Goal: Information Seeking & Learning: Learn about a topic

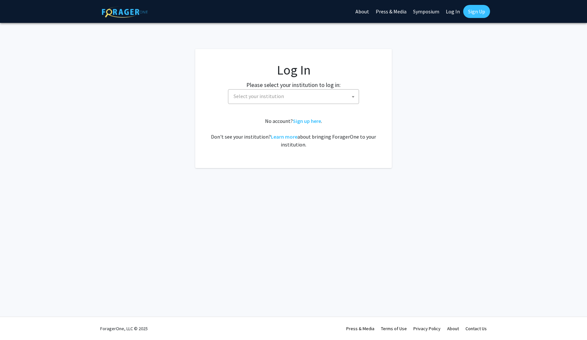
select select
click at [321, 94] on span "Select your institution" at bounding box center [295, 96] width 128 height 13
type input "emory"
select select "12"
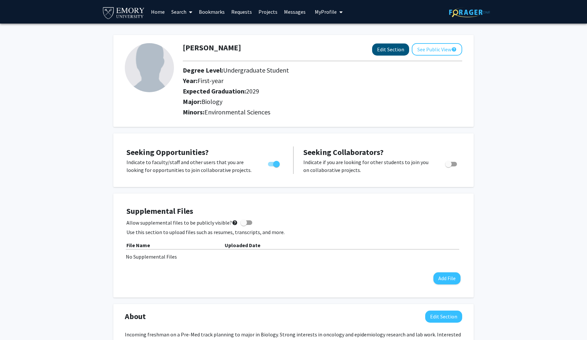
click at [381, 48] on button "Edit Section" at bounding box center [390, 50] width 37 height 12
select select "first-year"
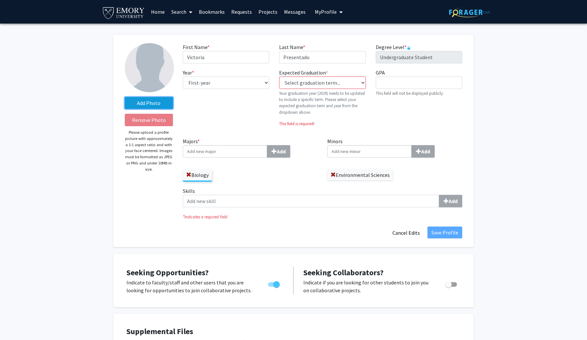
click at [155, 103] on label "Add Photo" at bounding box center [149, 103] width 48 height 12
click at [0, 0] on input "Add Photo" at bounding box center [0, 0] width 0 height 0
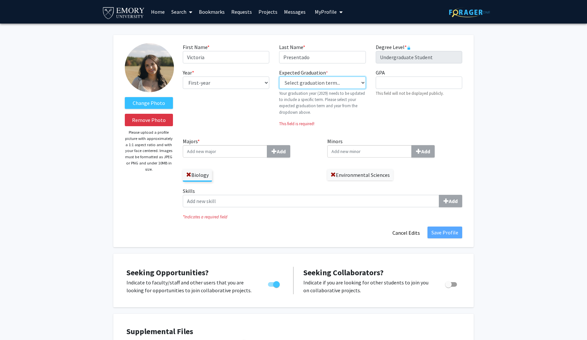
select select "46: spring_2029"
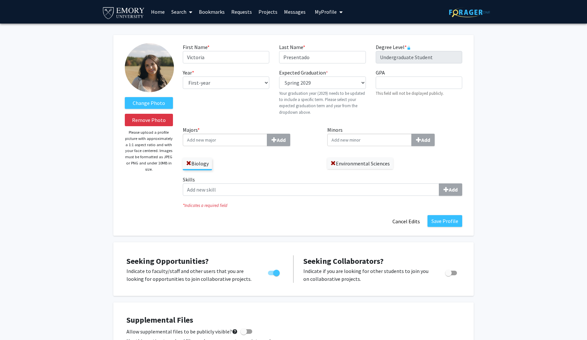
click at [245, 141] on input "Majors * Add" at bounding box center [225, 140] width 84 height 12
click at [334, 163] on span at bounding box center [332, 163] width 5 height 5
click at [226, 143] on input "Majors * Add" at bounding box center [225, 140] width 84 height 12
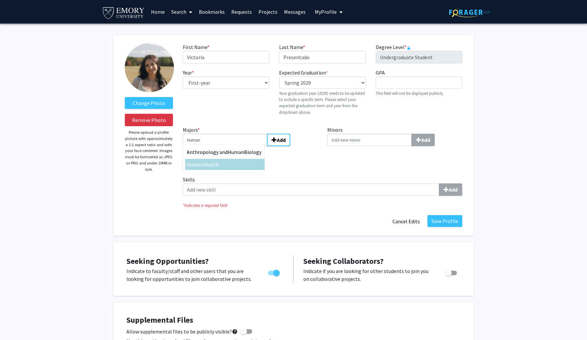
type input "Human"
click at [214, 166] on span "Health" at bounding box center [211, 164] width 16 height 7
click at [214, 146] on input "Human" at bounding box center [225, 140] width 84 height 12
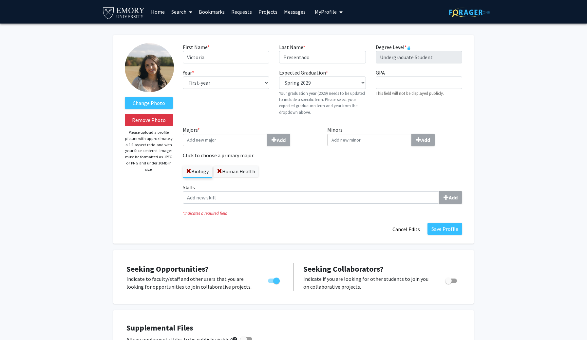
click at [232, 172] on label "Human Health" at bounding box center [235, 171] width 45 height 11
click at [0, 0] on input "Human Health" at bounding box center [0, 0] width 0 height 0
click at [232, 172] on label "Human Health" at bounding box center [235, 171] width 45 height 11
click at [0, 0] on input "Human Health" at bounding box center [0, 0] width 0 height 0
click at [366, 143] on input "Minors Add" at bounding box center [369, 140] width 84 height 12
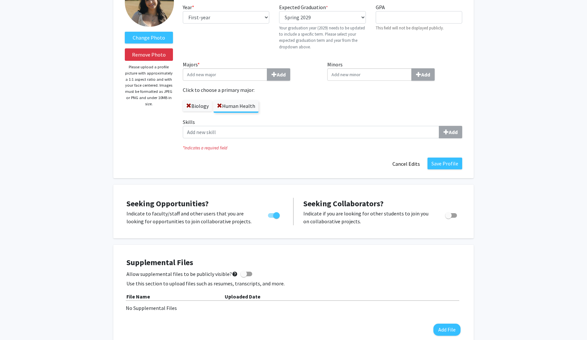
scroll to position [66, 0]
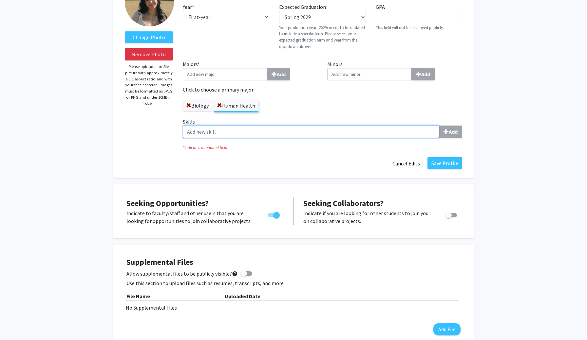
click at [305, 127] on input "Skills Add" at bounding box center [311, 132] width 256 height 12
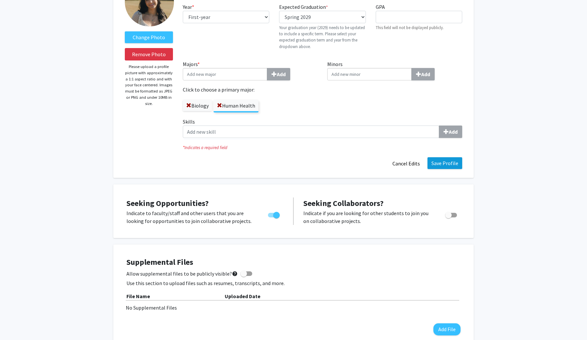
click at [448, 160] on button "Save Profile" at bounding box center [444, 163] width 35 height 12
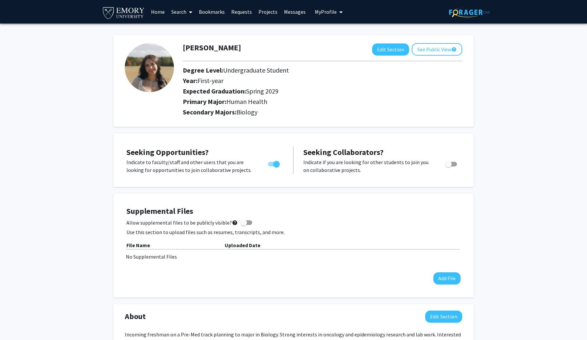
scroll to position [0, 0]
click at [263, 12] on link "Projects" at bounding box center [268, 11] width 26 height 23
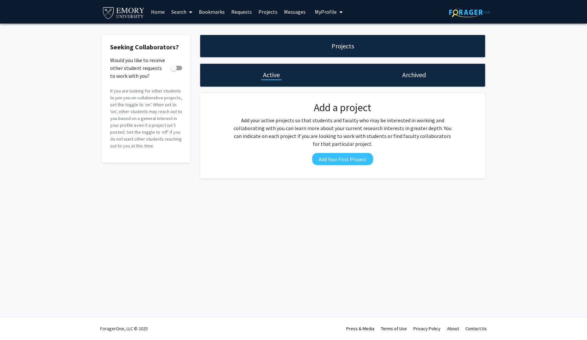
click at [162, 12] on link "Home" at bounding box center [158, 11] width 20 height 23
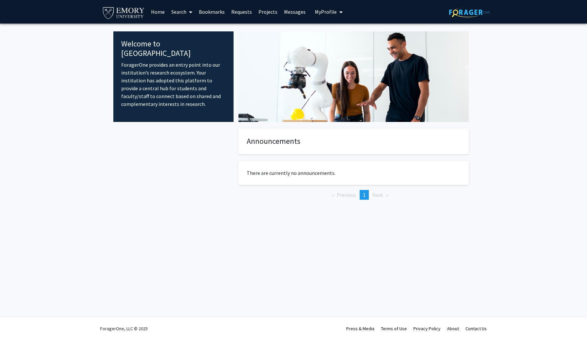
click at [187, 15] on span at bounding box center [189, 12] width 6 height 23
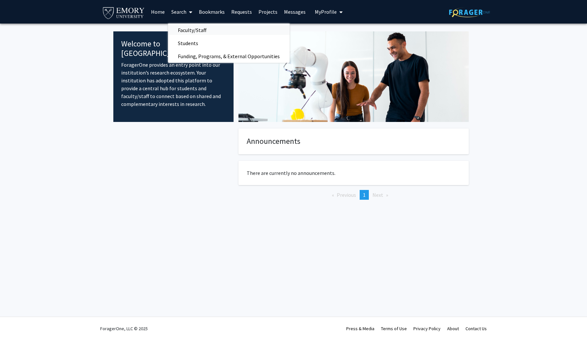
click at [193, 30] on span "Faculty/Staff" at bounding box center [192, 30] width 48 height 13
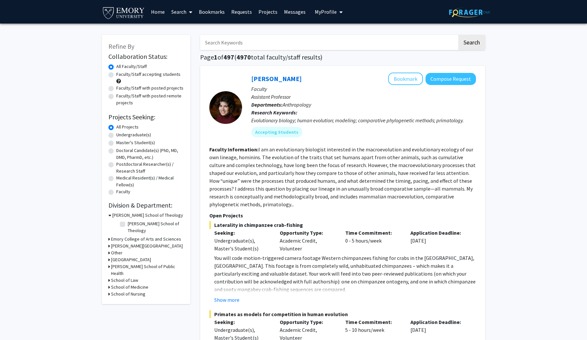
click at [116, 137] on label "Undergraduate(s)" at bounding box center [133, 135] width 35 height 7
click at [116, 136] on input "Undergraduate(s)" at bounding box center [118, 134] width 4 height 4
radio input "true"
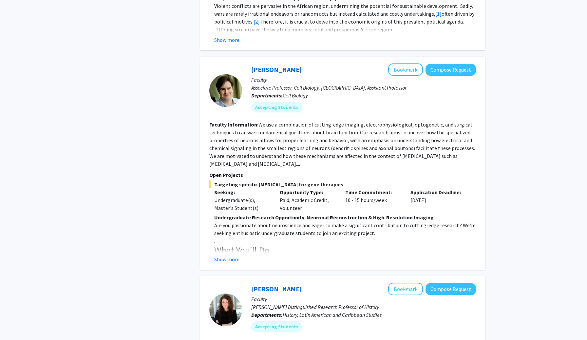
scroll to position [684, 0]
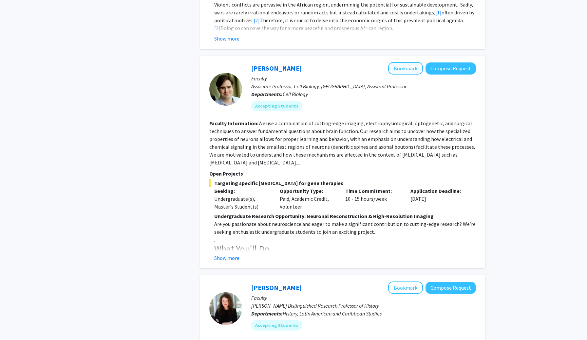
click at [411, 62] on button "Bookmark" at bounding box center [405, 68] width 35 height 12
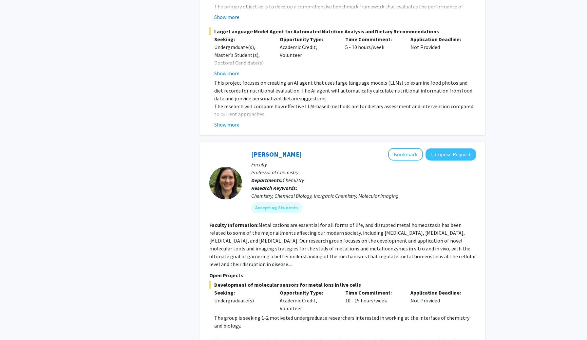
scroll to position [1285, 0]
click at [399, 149] on button "Bookmark" at bounding box center [405, 155] width 35 height 12
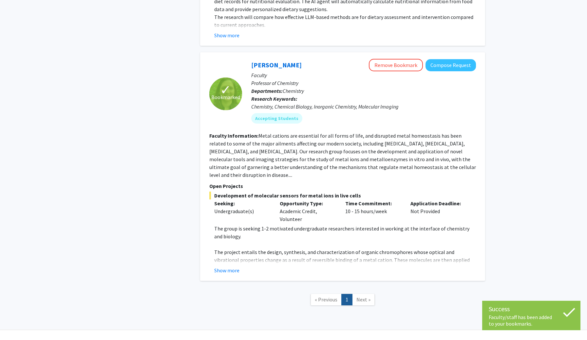
scroll to position [1373, 0]
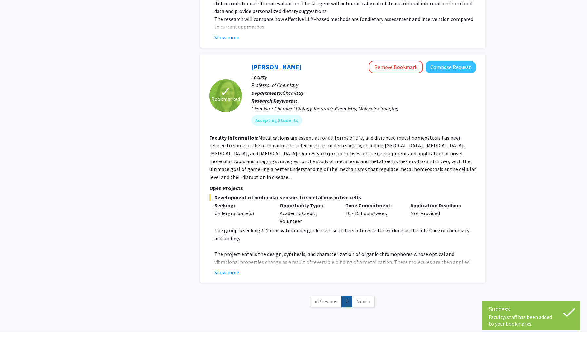
click at [362, 296] on link "Next »" at bounding box center [363, 301] width 23 height 11
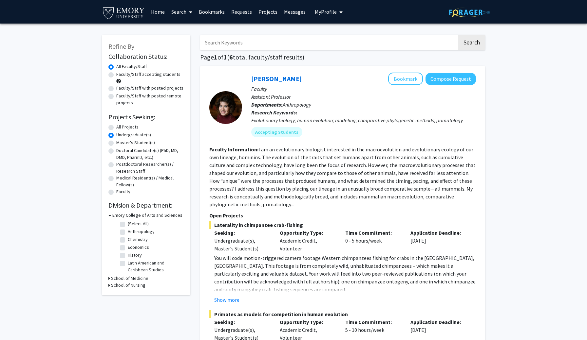
scroll to position [0, 0]
click at [116, 129] on label "All Projects" at bounding box center [127, 127] width 22 height 7
click at [116, 128] on input "All Projects" at bounding box center [118, 126] width 4 height 4
radio input "true"
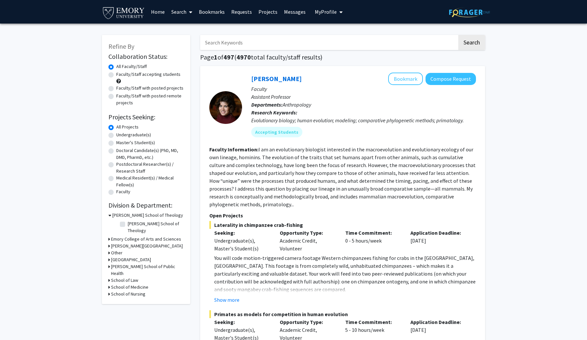
click at [157, 75] on label "Faculty/Staff accepting students" at bounding box center [148, 74] width 64 height 7
click at [120, 75] on input "Faculty/Staff accepting students" at bounding box center [118, 73] width 4 height 4
radio input "true"
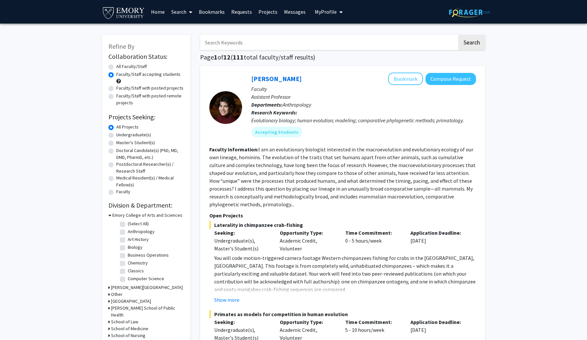
click at [332, 49] on input "Search Keywords" at bounding box center [328, 42] width 257 height 15
type input "Biology, Epidemiology, Oncology,"
click at [471, 44] on button "Search" at bounding box center [471, 42] width 27 height 15
radio input "true"
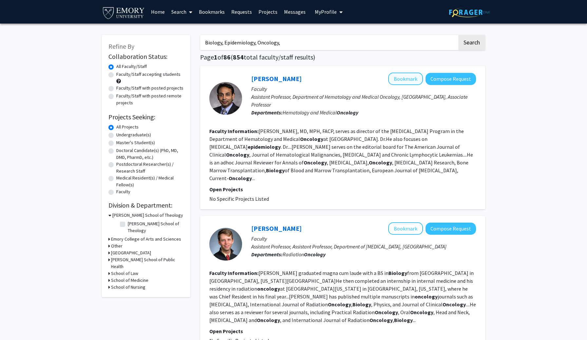
click at [411, 80] on button "Bookmark" at bounding box center [405, 79] width 35 height 12
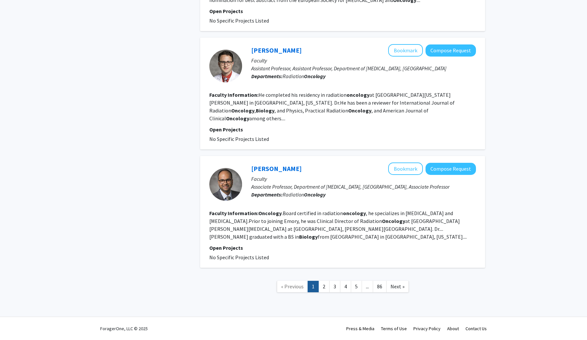
scroll to position [1119, 0]
click at [325, 287] on link "2" at bounding box center [323, 286] width 11 height 11
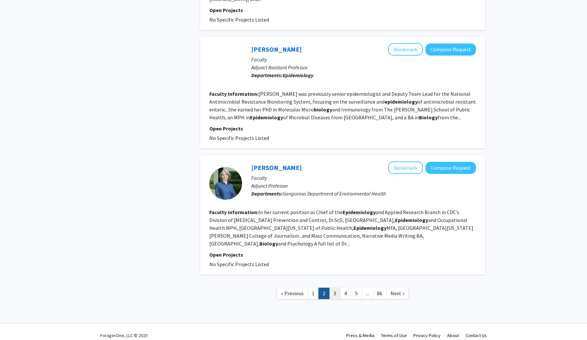
scroll to position [1048, 0]
click at [334, 288] on link "3" at bounding box center [334, 293] width 11 height 11
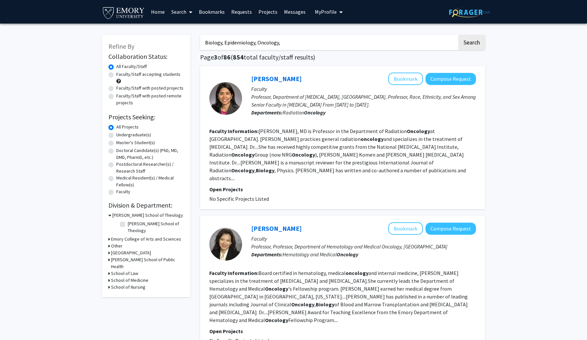
click at [426, 48] on input "Biology, Epidemiology, Oncology," at bounding box center [328, 42] width 257 height 15
type input "B"
type input "pathology"
click at [471, 44] on button "Search" at bounding box center [471, 42] width 27 height 15
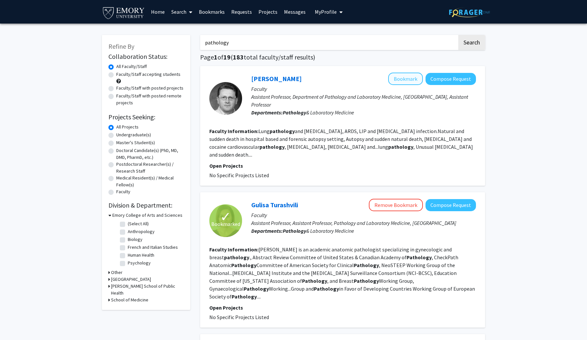
click at [411, 79] on button "Bookmark" at bounding box center [405, 79] width 35 height 12
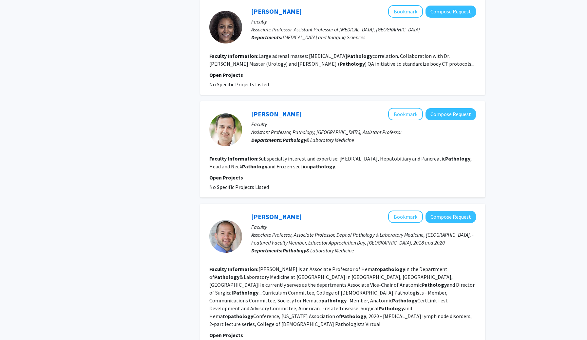
scroll to position [336, 0]
click at [410, 108] on button "Bookmark" at bounding box center [405, 114] width 35 height 12
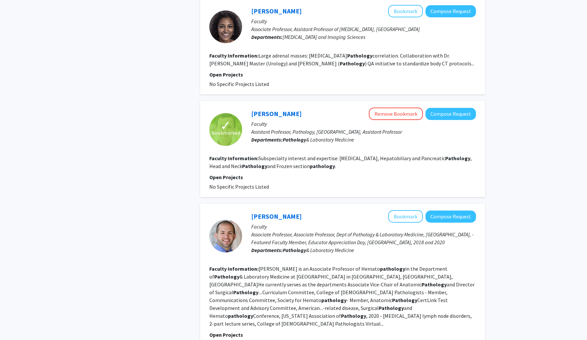
scroll to position [374, 0]
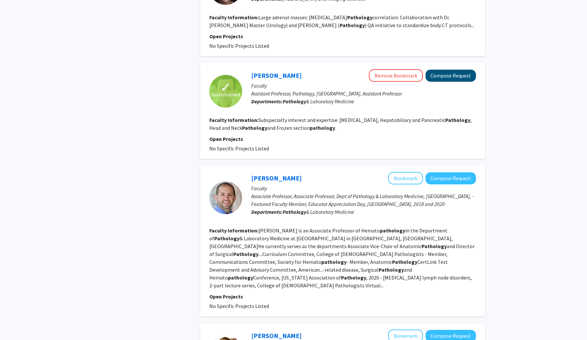
click at [459, 70] on button "Compose Request" at bounding box center [450, 76] width 50 height 12
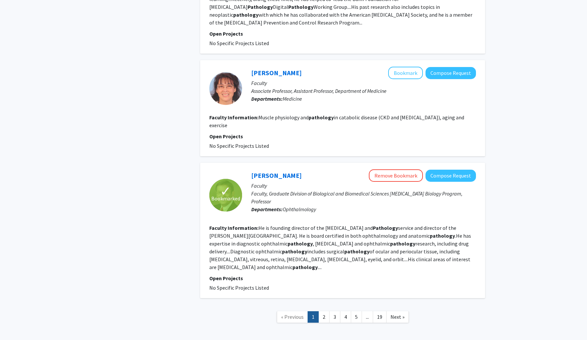
scroll to position [1016, 0]
click at [325, 312] on link "2" at bounding box center [323, 317] width 11 height 11
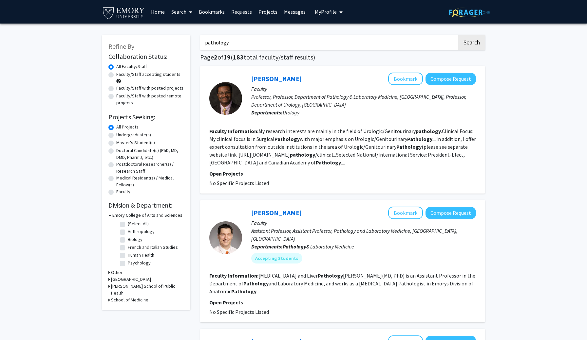
click at [422, 41] on input "pathology" at bounding box center [328, 42] width 257 height 15
type input "p"
type input "GI research"
click at [471, 44] on button "Search" at bounding box center [471, 42] width 27 height 15
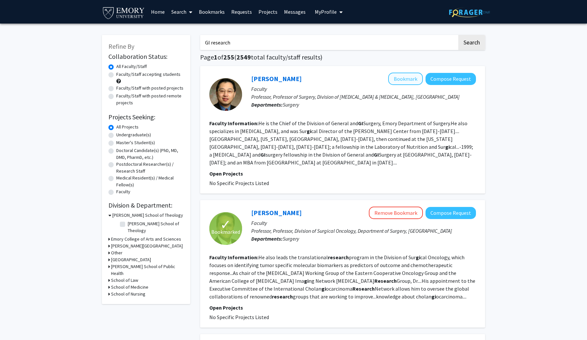
click at [406, 77] on button "Bookmark" at bounding box center [405, 79] width 35 height 12
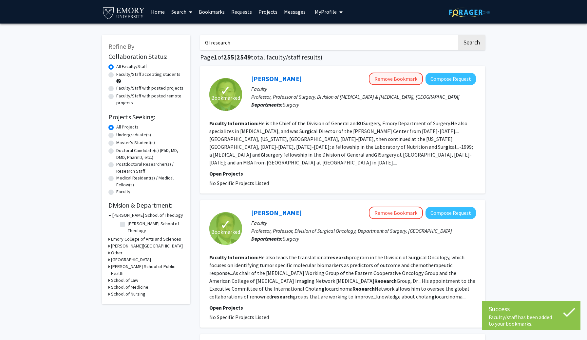
click at [404, 85] on button "Remove Bookmark" at bounding box center [396, 79] width 54 height 12
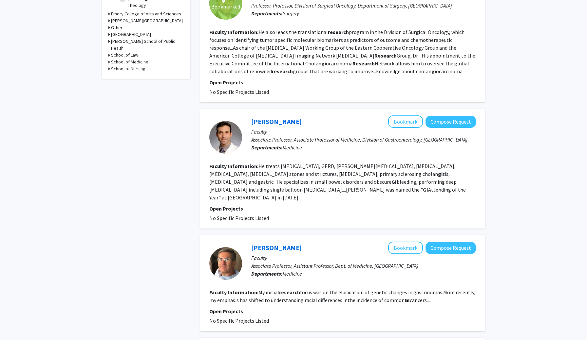
scroll to position [229, 0]
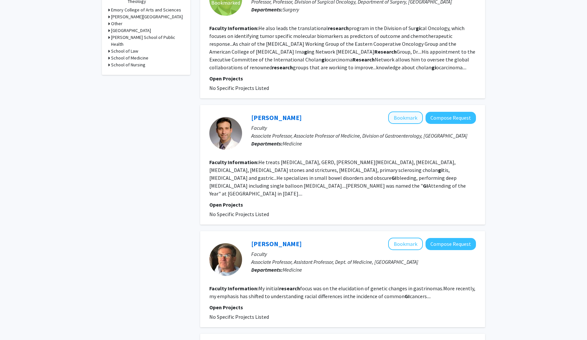
click at [411, 124] on button "Bookmark" at bounding box center [405, 118] width 35 height 12
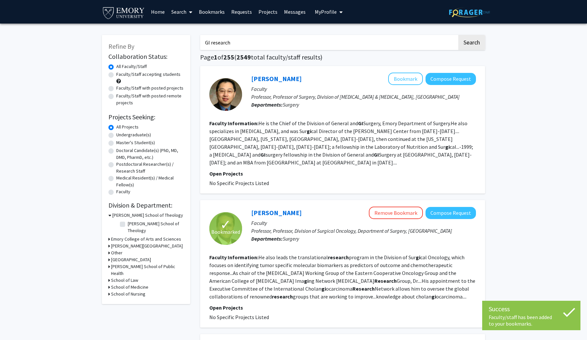
scroll to position [0, 0]
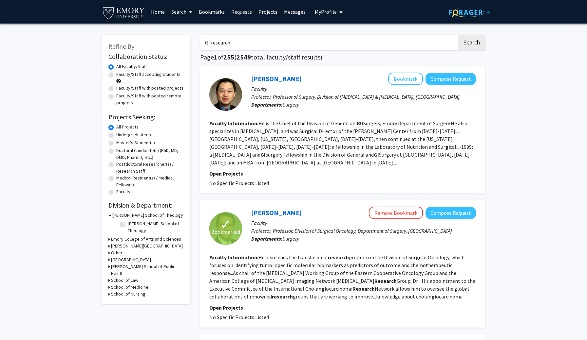
click at [153, 264] on h3 "[PERSON_NAME] School of Public Health" at bounding box center [147, 271] width 73 height 14
click at [128, 279] on label "(Select All)" at bounding box center [138, 282] width 21 height 7
click at [128, 279] on input "(Select All)" at bounding box center [130, 281] width 4 height 4
checkbox input "true"
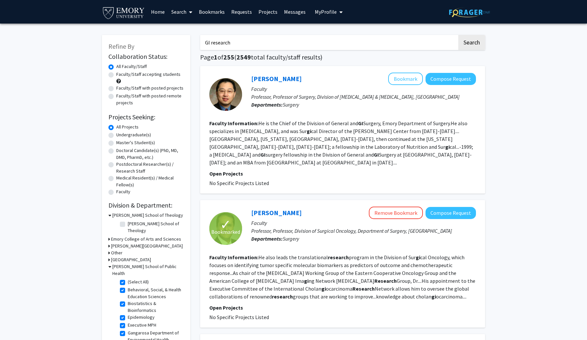
checkbox input "true"
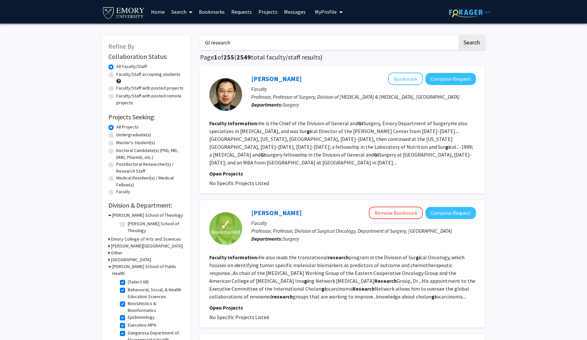
checkbox input "true"
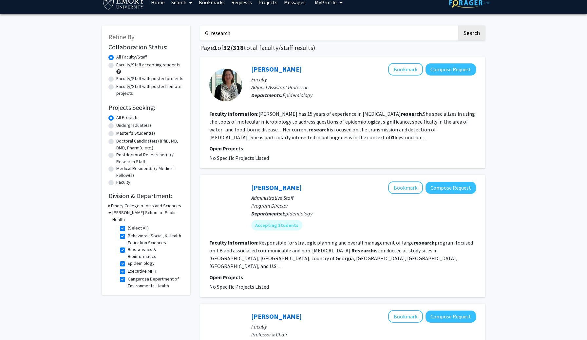
scroll to position [10, 0]
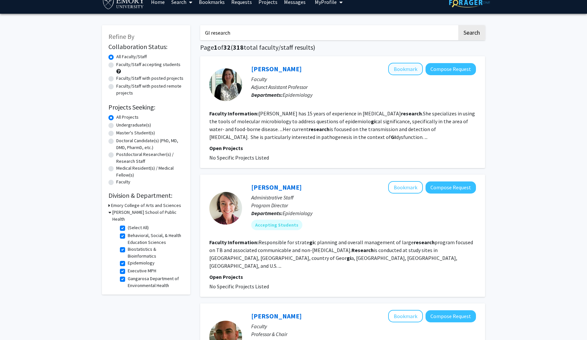
click at [407, 72] on button "Bookmark" at bounding box center [405, 69] width 35 height 12
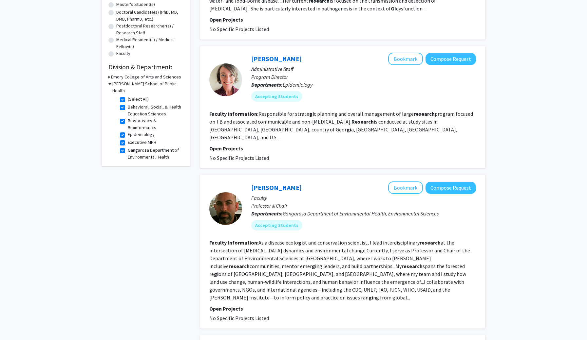
scroll to position [143, 0]
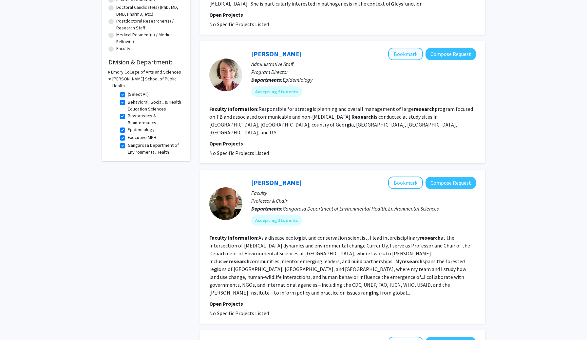
click at [408, 56] on button "Bookmark" at bounding box center [405, 54] width 35 height 12
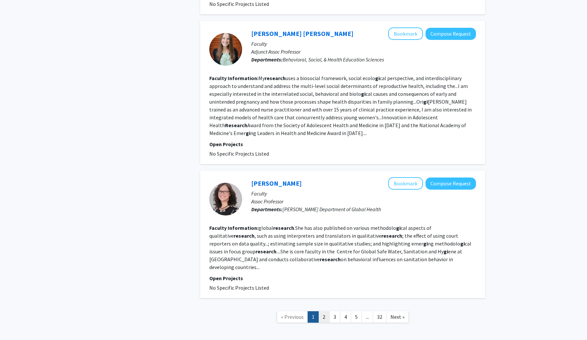
scroll to position [1153, 0]
click at [326, 312] on link "2" at bounding box center [323, 317] width 11 height 11
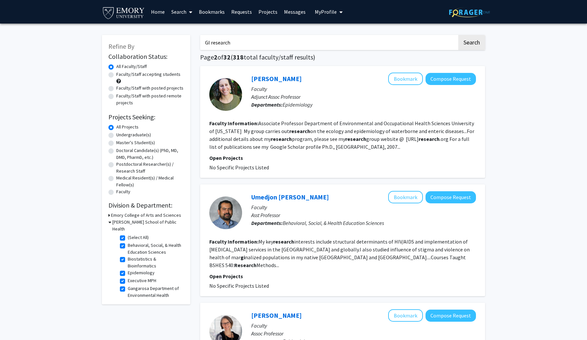
click at [215, 11] on link "Bookmarks" at bounding box center [211, 11] width 32 height 23
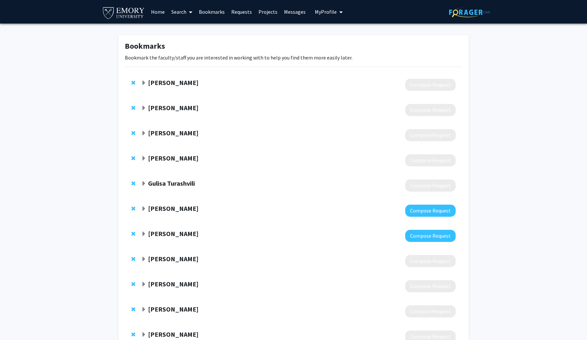
click at [173, 82] on strong "Suchita Pakkala" at bounding box center [173, 83] width 50 height 8
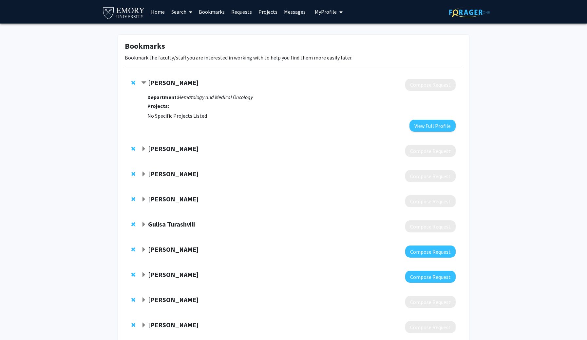
click at [166, 81] on strong "Suchita Pakkala" at bounding box center [173, 83] width 50 height 8
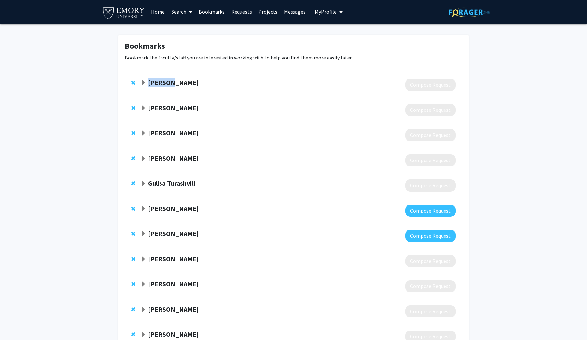
click at [166, 81] on strong "Suchita Pakkala" at bounding box center [173, 83] width 50 height 8
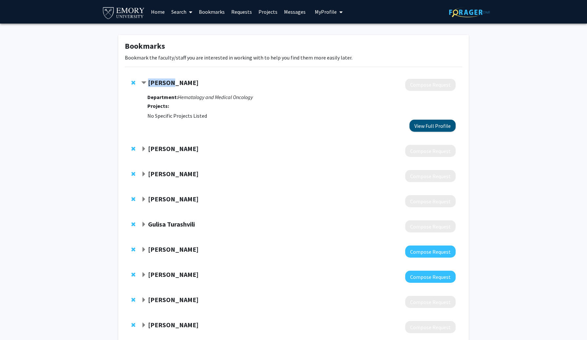
click at [445, 124] on button "View Full Profile" at bounding box center [432, 126] width 46 height 12
click at [183, 13] on link "Search" at bounding box center [181, 11] width 27 height 23
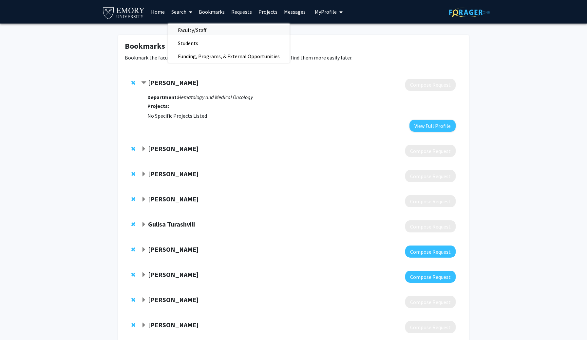
click at [191, 27] on span "Faculty/Staff" at bounding box center [192, 30] width 48 height 13
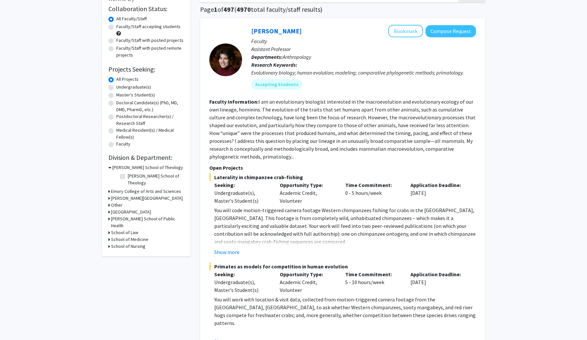
scroll to position [41, 0]
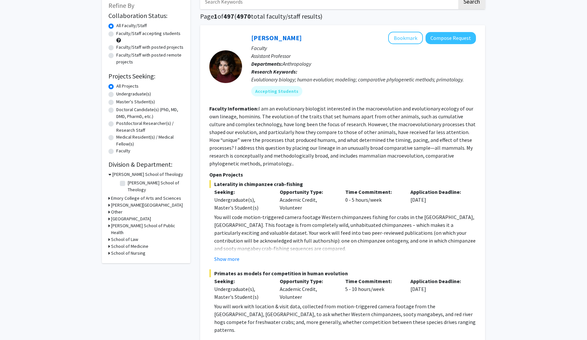
click at [111, 216] on h3 "[GEOGRAPHIC_DATA]" at bounding box center [131, 219] width 40 height 7
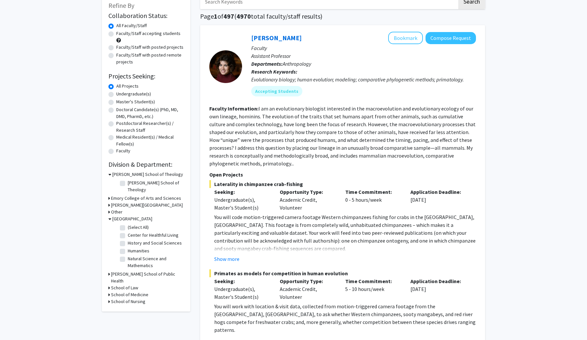
click at [128, 224] on label "(Select All)" at bounding box center [138, 227] width 21 height 7
click at [128, 224] on input "(Select All)" at bounding box center [130, 226] width 4 height 4
checkbox input "true"
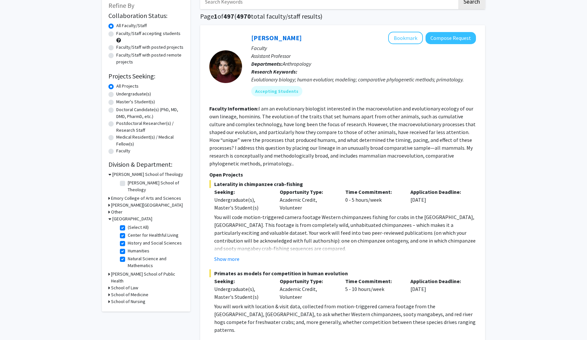
checkbox input "true"
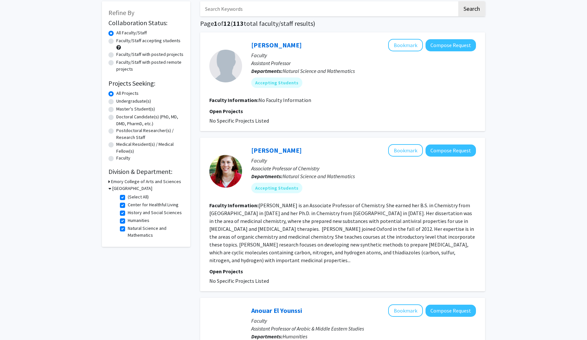
scroll to position [36, 0]
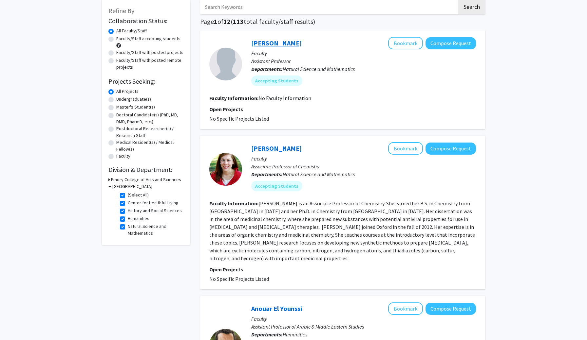
click at [283, 43] on link "Kelly Murray-Stoker" at bounding box center [276, 43] width 50 height 8
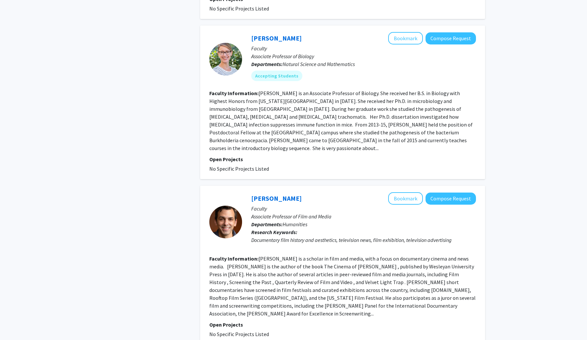
scroll to position [499, 0]
click at [287, 34] on link "Sarah Fankhauser" at bounding box center [276, 38] width 50 height 8
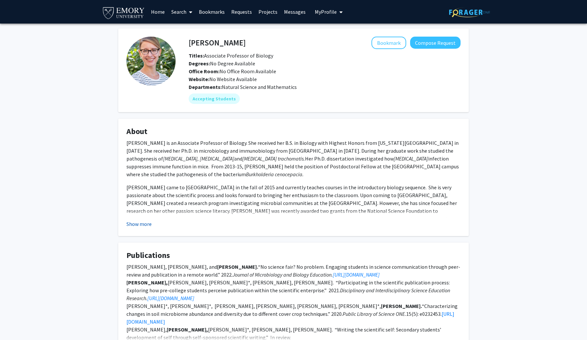
click at [141, 227] on button "Show more" at bounding box center [138, 224] width 25 height 8
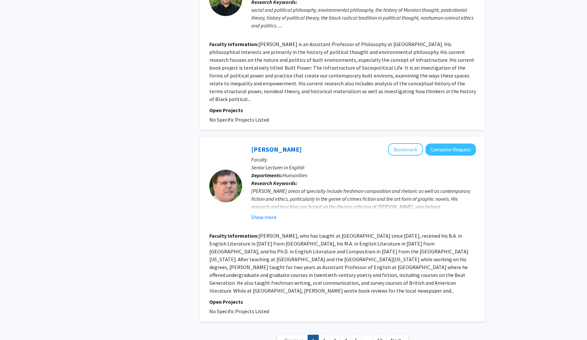
scroll to position [1401, 0]
click at [322, 336] on link "2" at bounding box center [323, 341] width 11 height 11
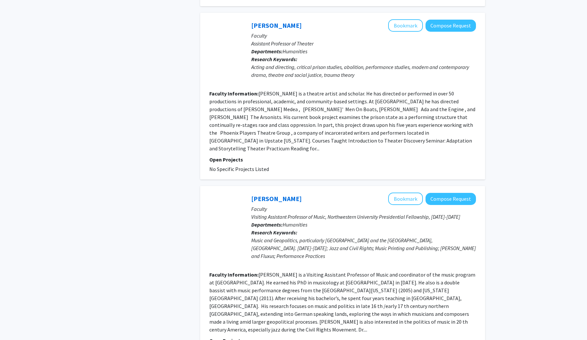
scroll to position [1540, 0]
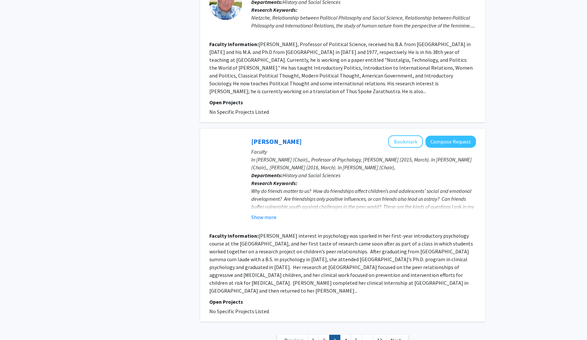
scroll to position [1454, 0]
click at [344, 336] on link "4" at bounding box center [345, 341] width 11 height 11
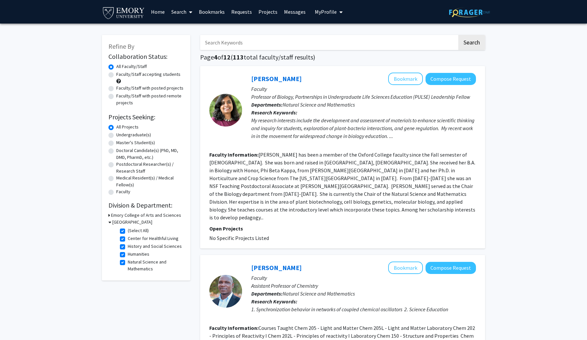
click at [116, 77] on label "Faculty/Staff accepting students" at bounding box center [148, 74] width 64 height 7
click at [116, 75] on input "Faculty/Staff accepting students" at bounding box center [118, 73] width 4 height 4
radio input "true"
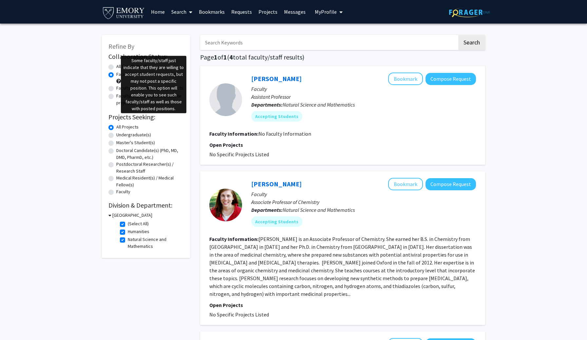
click at [118, 81] on span at bounding box center [118, 81] width 5 height 5
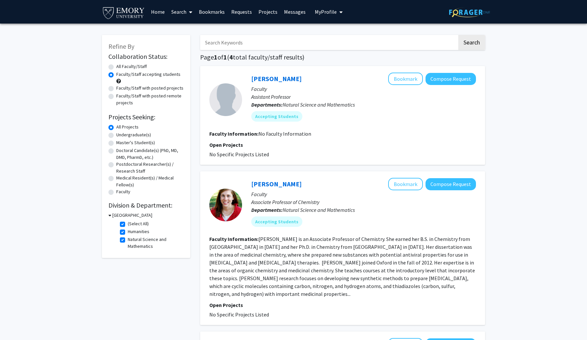
click at [118, 81] on span at bounding box center [118, 81] width 5 height 5
click at [128, 224] on label "(Select All)" at bounding box center [138, 224] width 21 height 7
click at [128, 224] on input "(Select All)" at bounding box center [130, 223] width 4 height 4
checkbox input "false"
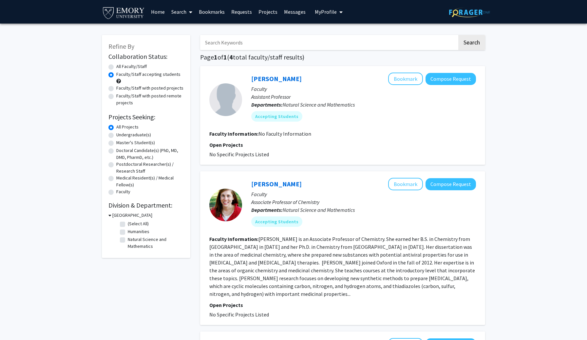
checkbox input "false"
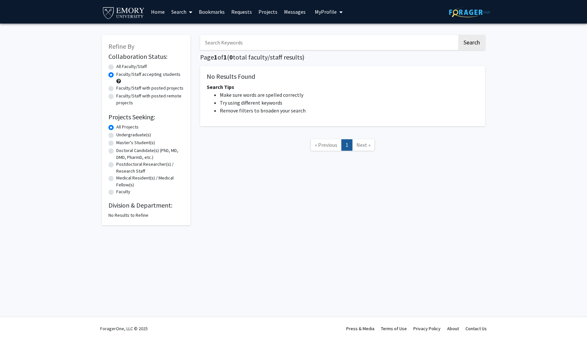
click at [116, 128] on label "All Projects" at bounding box center [127, 127] width 22 height 7
click at [116, 128] on input "All Projects" at bounding box center [118, 126] width 4 height 4
click at [116, 137] on label "Undergraduate(s)" at bounding box center [133, 135] width 35 height 7
click at [116, 136] on input "Undergraduate(s)" at bounding box center [118, 134] width 4 height 4
radio input "true"
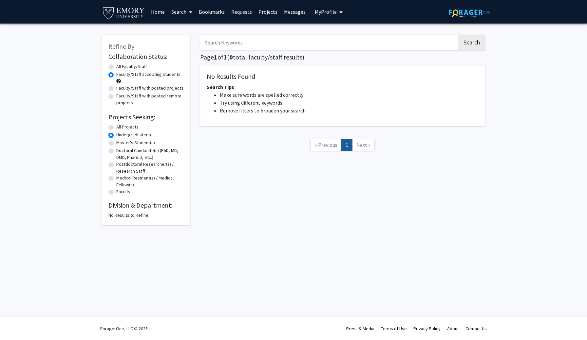
click at [116, 144] on label "Master's Student(s)" at bounding box center [135, 142] width 39 height 7
click at [116, 144] on input "Master's Student(s)" at bounding box center [118, 141] width 4 height 4
radio input "true"
click at [109, 134] on div "Undergraduate(s)" at bounding box center [145, 136] width 75 height 8
click at [116, 136] on label "Undergraduate(s)" at bounding box center [133, 135] width 35 height 7
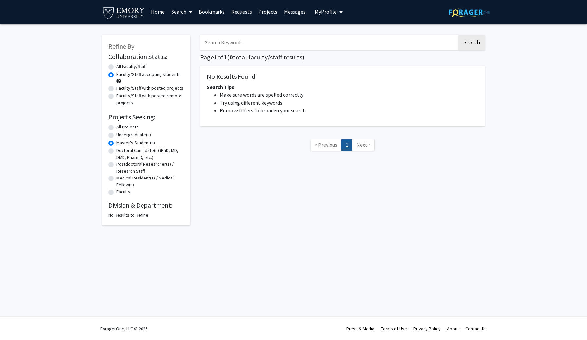
click at [116, 136] on input "Undergraduate(s)" at bounding box center [118, 134] width 4 height 4
radio input "true"
click at [112, 71] on div "All Faculty/Staff" at bounding box center [145, 67] width 75 height 8
click at [116, 66] on label "All Faculty/Staff" at bounding box center [131, 66] width 30 height 7
click at [116, 66] on input "All Faculty/Staff" at bounding box center [118, 65] width 4 height 4
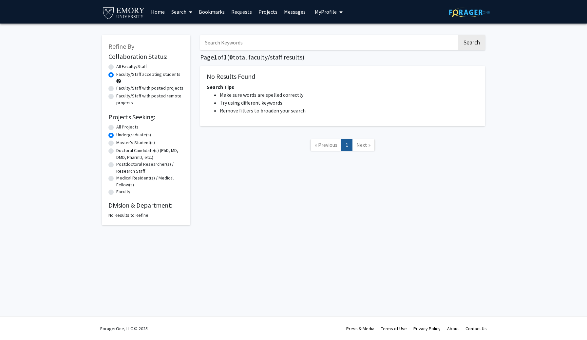
radio input "true"
click at [116, 74] on label "Faculty/Staff accepting students" at bounding box center [148, 74] width 64 height 7
click at [116, 74] on input "Faculty/Staff accepting students" at bounding box center [118, 73] width 4 height 4
radio input "true"
click at [115, 132] on div "All Projects" at bounding box center [145, 128] width 75 height 8
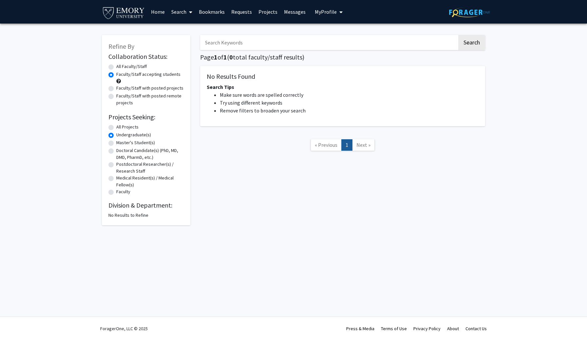
click at [116, 128] on label "All Projects" at bounding box center [127, 127] width 22 height 7
click at [116, 128] on input "All Projects" at bounding box center [118, 126] width 4 height 4
radio input "true"
click at [460, 49] on button "Search" at bounding box center [471, 42] width 27 height 15
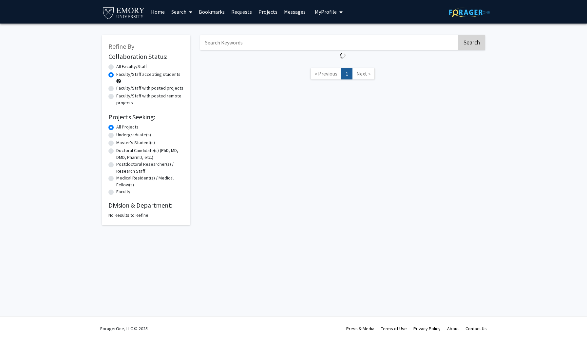
radio input "true"
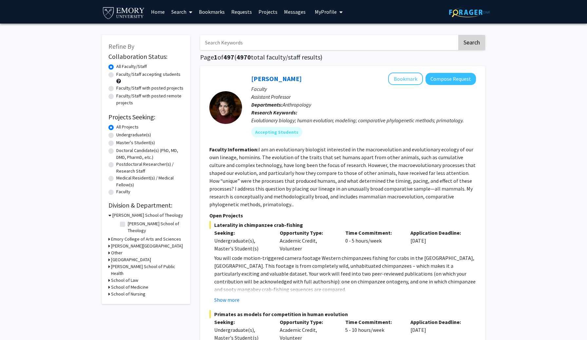
click at [468, 49] on button "Search" at bounding box center [471, 42] width 27 height 15
click at [279, 43] on input "Search Keywords" at bounding box center [328, 42] width 257 height 15
click at [116, 135] on label "Undergraduate(s)" at bounding box center [133, 135] width 35 height 7
click at [116, 135] on input "Undergraduate(s)" at bounding box center [118, 134] width 4 height 4
radio input "true"
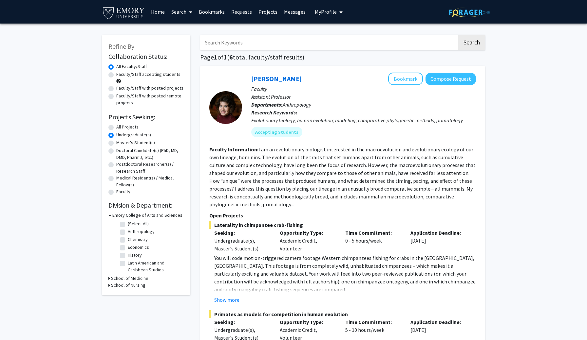
click at [116, 137] on label "Undergraduate(s)" at bounding box center [133, 135] width 35 height 7
click at [116, 136] on input "Undergraduate(s)" at bounding box center [118, 134] width 4 height 4
click at [116, 129] on label "All Projects" at bounding box center [127, 127] width 22 height 7
click at [116, 128] on input "All Projects" at bounding box center [118, 126] width 4 height 4
radio input "true"
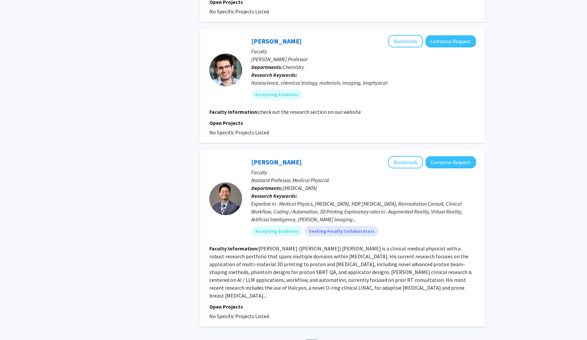
scroll to position [2019, 0]
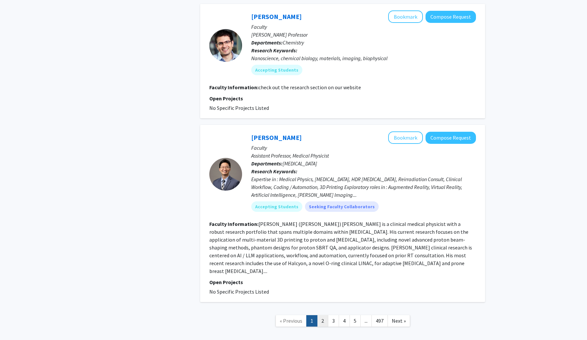
click at [323, 316] on link "2" at bounding box center [322, 321] width 11 height 11
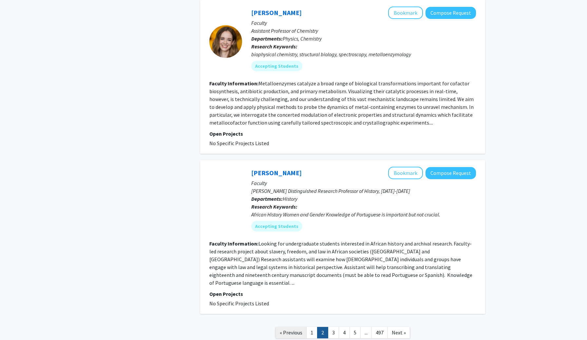
scroll to position [1414, 0]
click at [314, 328] on link "1" at bounding box center [311, 333] width 11 height 11
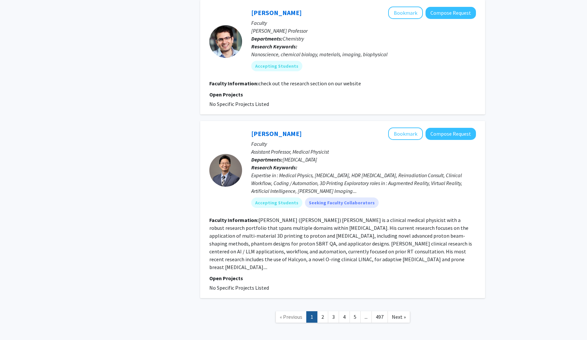
scroll to position [2022, 0]
click at [268, 130] on link "[PERSON_NAME]" at bounding box center [276, 134] width 50 height 8
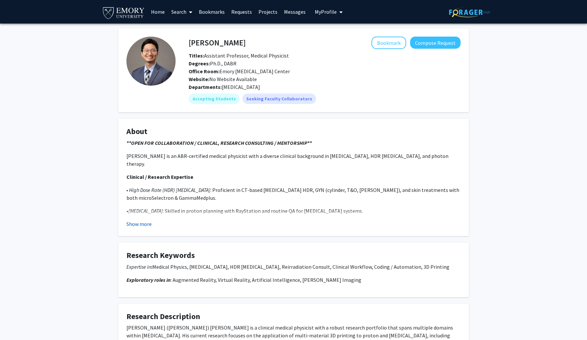
click at [139, 228] on button "Show more" at bounding box center [138, 224] width 25 height 8
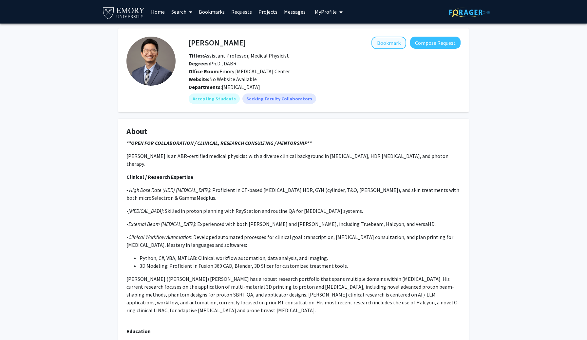
click at [396, 45] on button "Bookmark" at bounding box center [388, 43] width 35 height 12
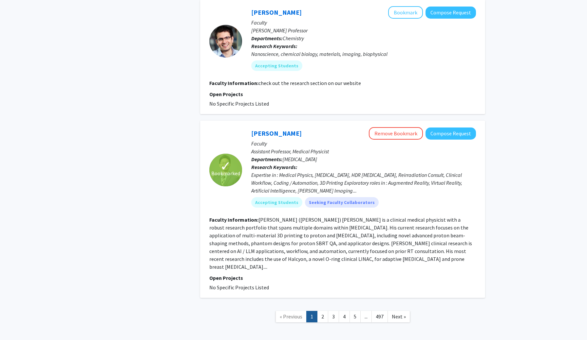
scroll to position [2022, 0]
click at [323, 312] on link "2" at bounding box center [322, 317] width 11 height 11
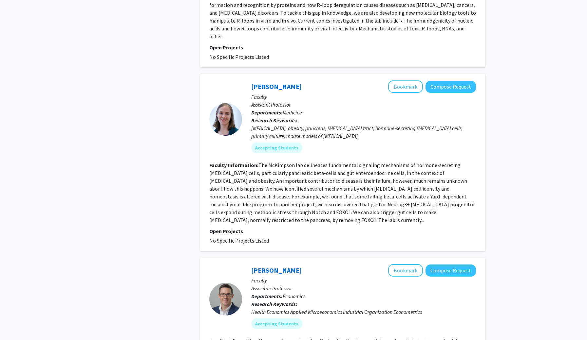
scroll to position [1021, 0]
click at [409, 80] on button "Bookmark" at bounding box center [405, 86] width 35 height 12
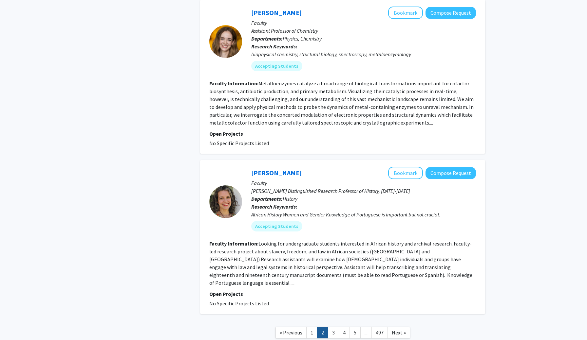
scroll to position [1414, 0]
click at [336, 328] on link "3" at bounding box center [333, 333] width 11 height 11
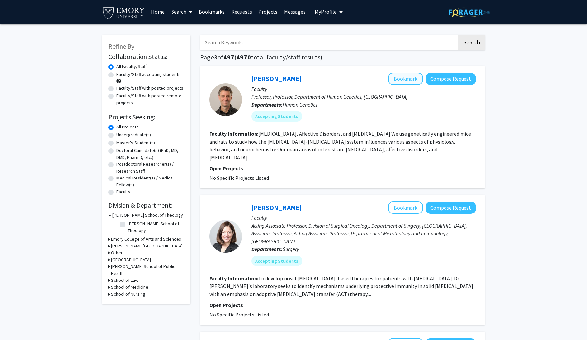
click at [410, 81] on button "Bookmark" at bounding box center [405, 79] width 35 height 12
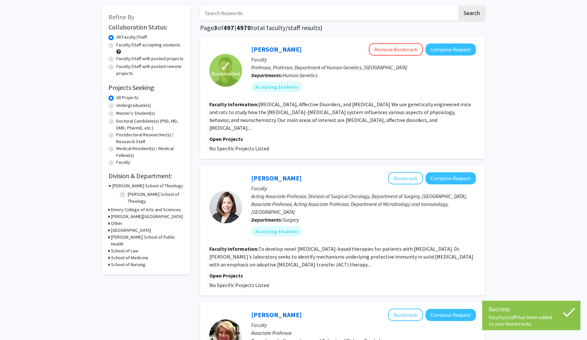
scroll to position [31, 0]
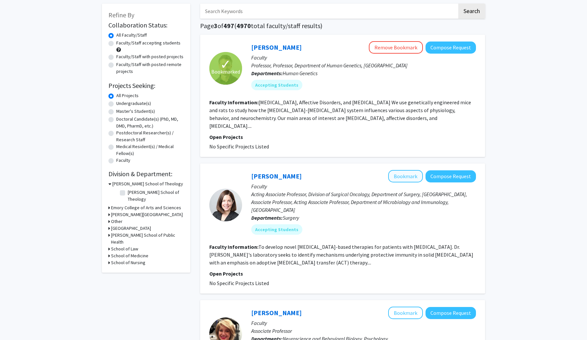
click at [409, 173] on button "Bookmark" at bounding box center [405, 176] width 35 height 12
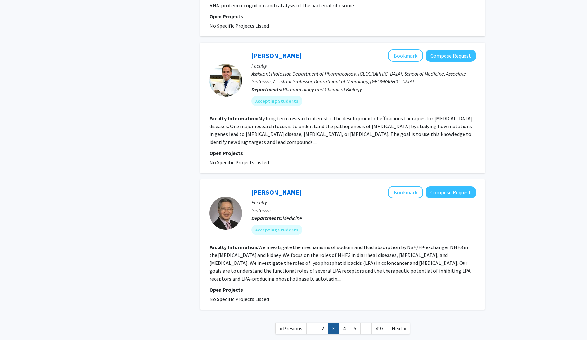
scroll to position [1174, 0]
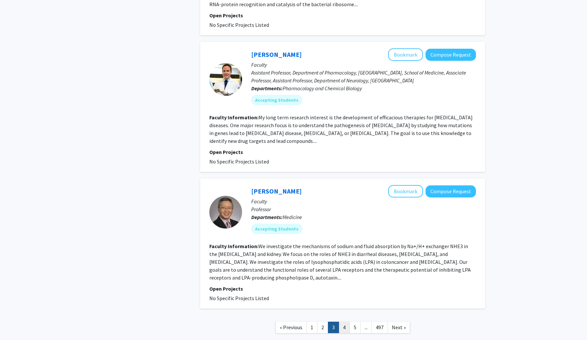
click at [346, 322] on link "4" at bounding box center [343, 327] width 11 height 11
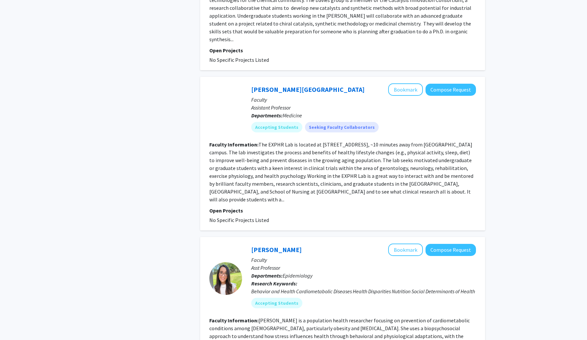
scroll to position [1395, 0]
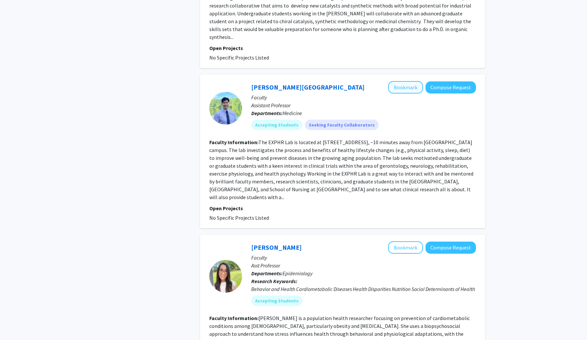
click at [405, 81] on button "Bookmark" at bounding box center [405, 87] width 35 height 12
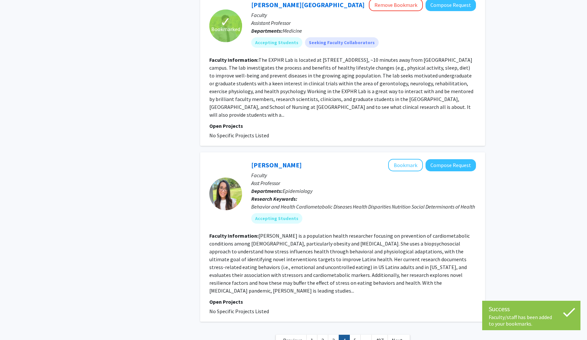
scroll to position [1477, 0]
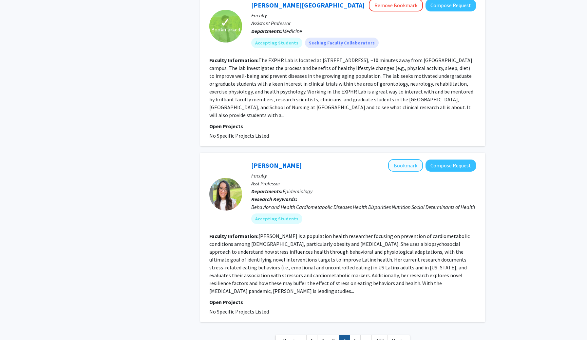
click at [404, 159] on button "Bookmark" at bounding box center [405, 165] width 35 height 12
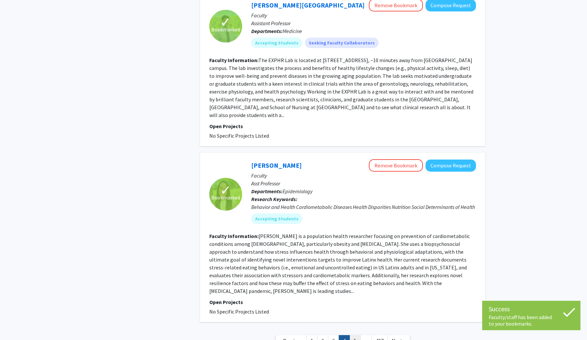
click at [357, 336] on link "5" at bounding box center [354, 341] width 11 height 11
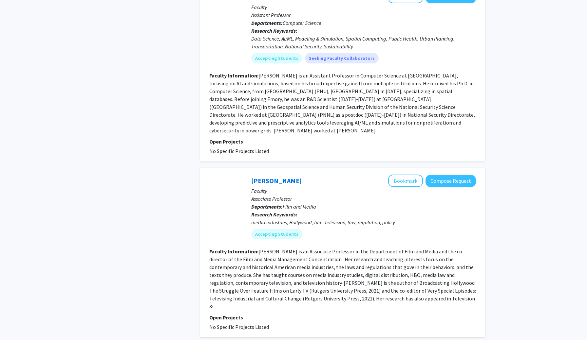
scroll to position [1459, 0]
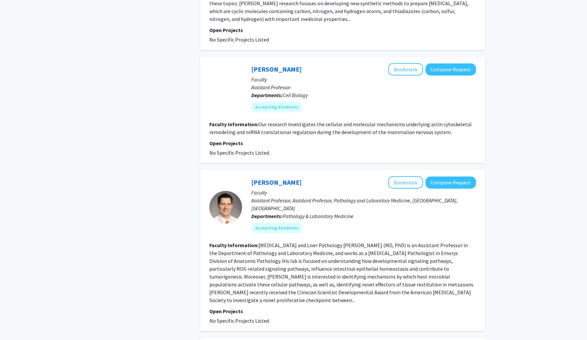
scroll to position [356, 0]
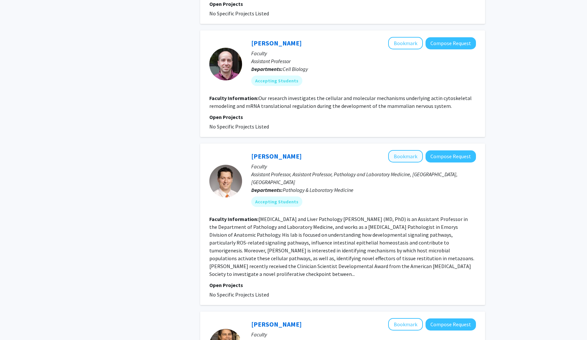
click at [409, 150] on button "Bookmark" at bounding box center [405, 156] width 35 height 12
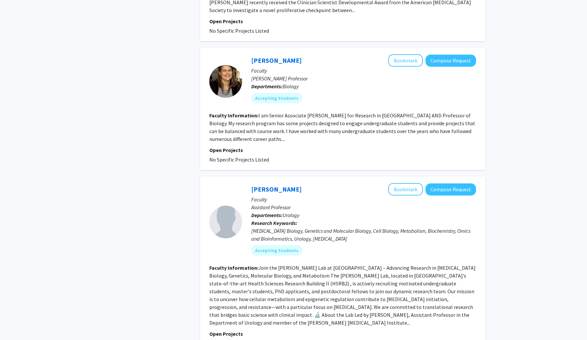
scroll to position [624, 0]
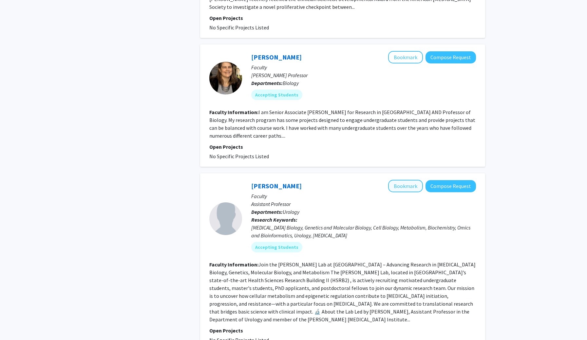
click at [411, 180] on button "Bookmark" at bounding box center [405, 186] width 35 height 12
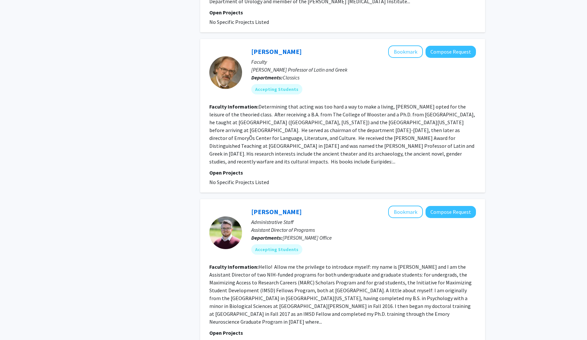
scroll to position [943, 0]
drag, startPoint x: 486, startPoint y: 1, endPoint x: 387, endPoint y: 131, distance: 163.0
click at [387, 131] on fg-read-more "Determining that acting was too hard a way to make a living, Niall W. Slater op…" at bounding box center [341, 134] width 265 height 62
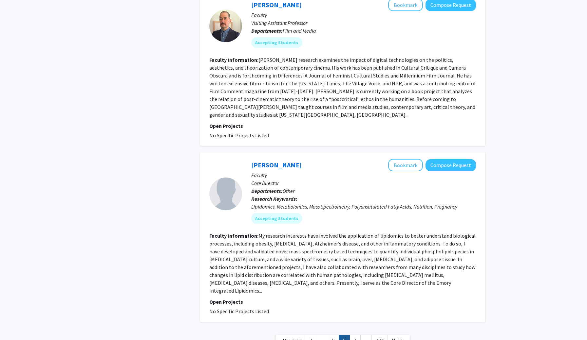
scroll to position [1310, 0]
click at [355, 336] on link "7" at bounding box center [354, 341] width 11 height 11
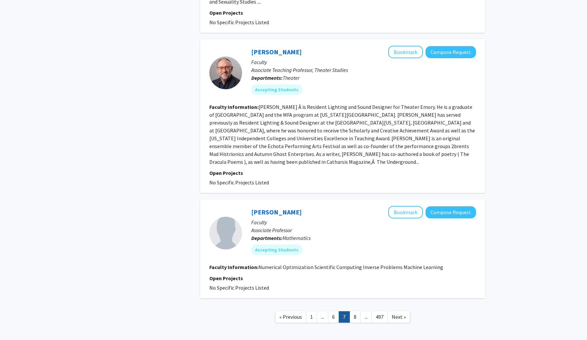
scroll to position [1121, 0]
click at [353, 312] on link "8" at bounding box center [354, 317] width 11 height 11
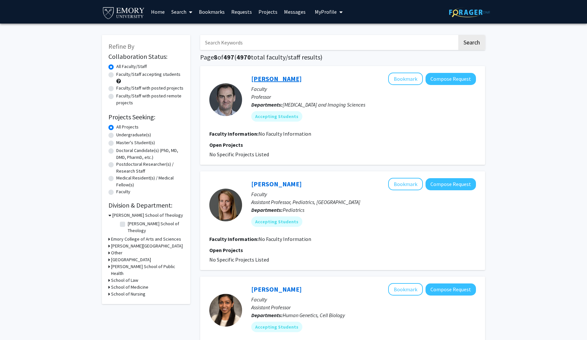
click at [281, 79] on link "Paul Cronin" at bounding box center [276, 79] width 50 height 8
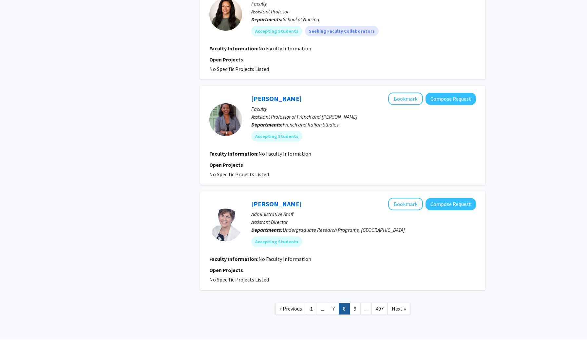
scroll to position [861, 0]
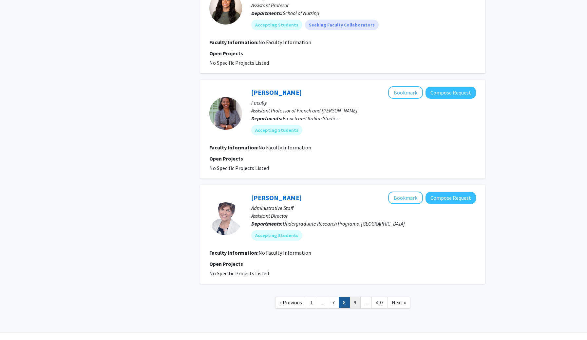
click at [356, 307] on link "9" at bounding box center [354, 302] width 11 height 11
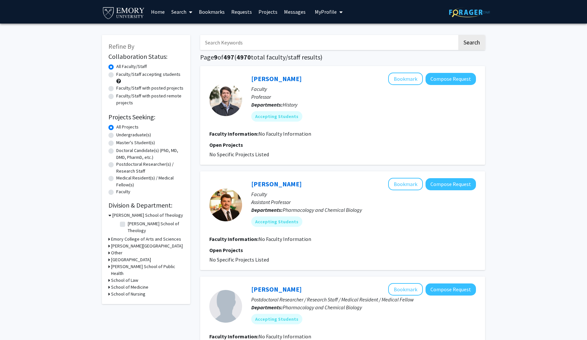
click at [208, 14] on link "Bookmarks" at bounding box center [211, 11] width 32 height 23
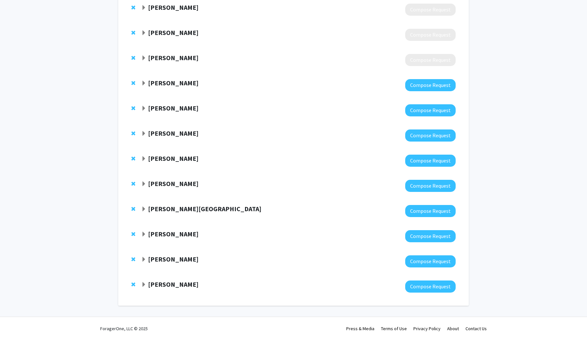
scroll to position [303, 0]
click at [425, 290] on button "Compose Request" at bounding box center [430, 287] width 50 height 12
click at [411, 262] on button "Compose Request" at bounding box center [430, 262] width 50 height 12
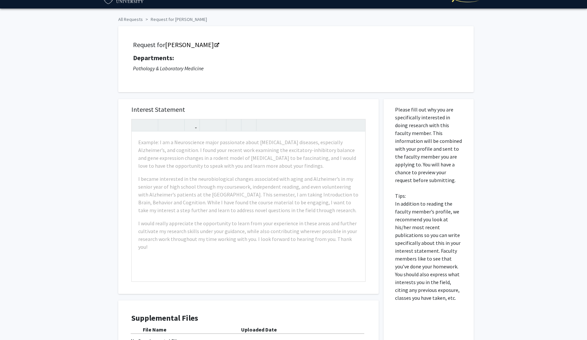
scroll to position [13, 0]
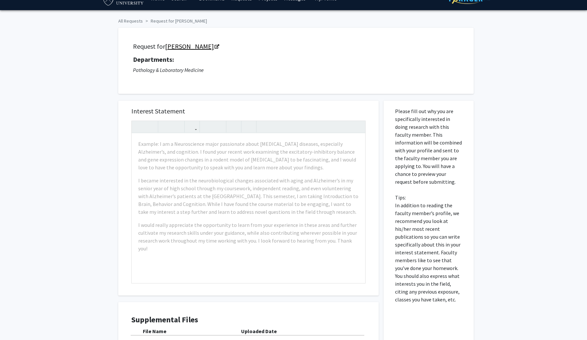
click at [193, 46] on link "Brian Robinson" at bounding box center [191, 46] width 53 height 8
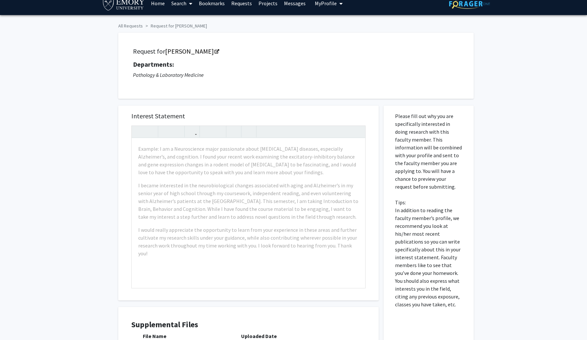
scroll to position [6, 0]
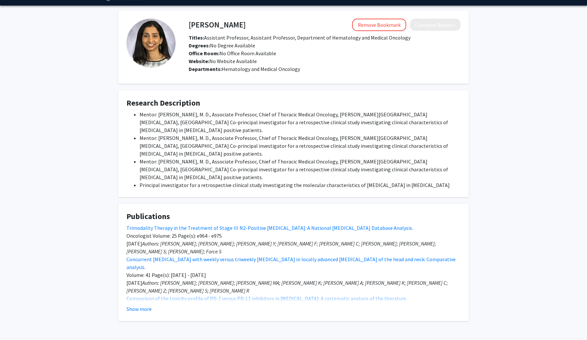
scroll to position [18, 0]
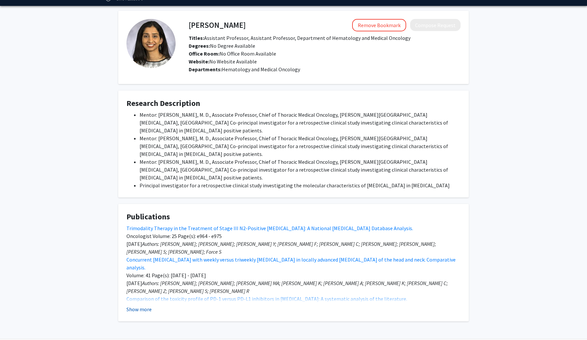
click at [141, 306] on button "Show more" at bounding box center [138, 310] width 25 height 8
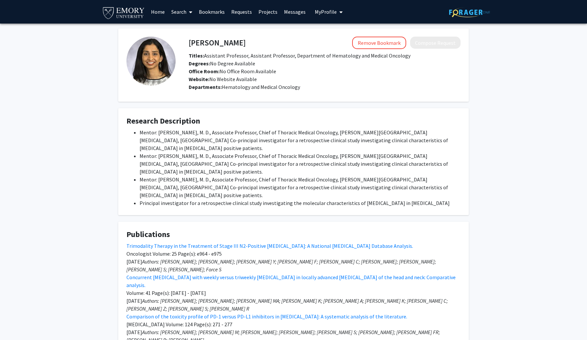
scroll to position [0, 0]
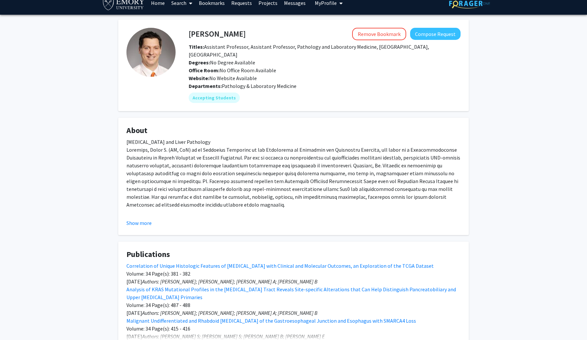
scroll to position [10, 0]
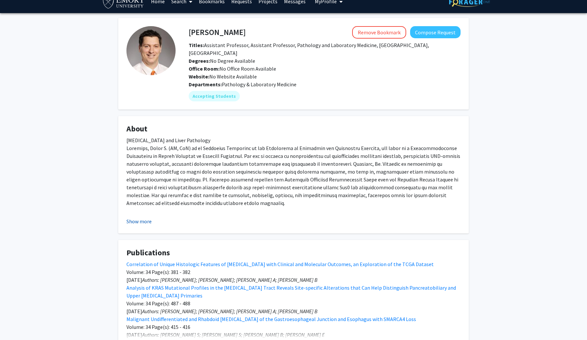
click at [150, 218] on button "Show more" at bounding box center [138, 222] width 25 height 8
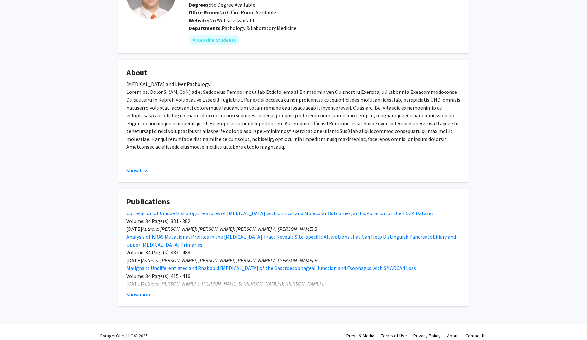
scroll to position [66, 0]
click at [147, 291] on button "Show more" at bounding box center [138, 295] width 25 height 8
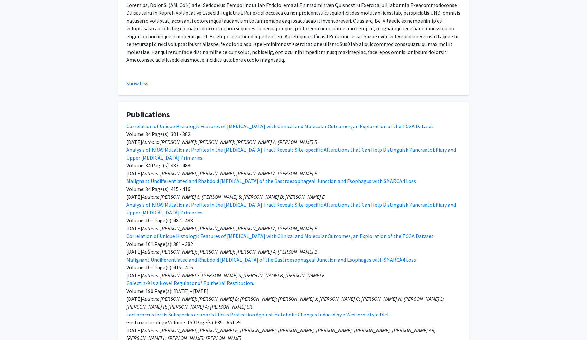
scroll to position [156, 0]
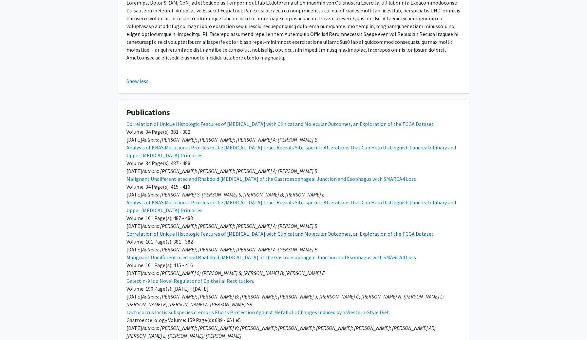
click at [241, 231] on link "Correlation of Unique Histologic Features of [MEDICAL_DATA] with Clinical and M…" at bounding box center [279, 234] width 307 height 7
